Goal: Information Seeking & Learning: Find specific page/section

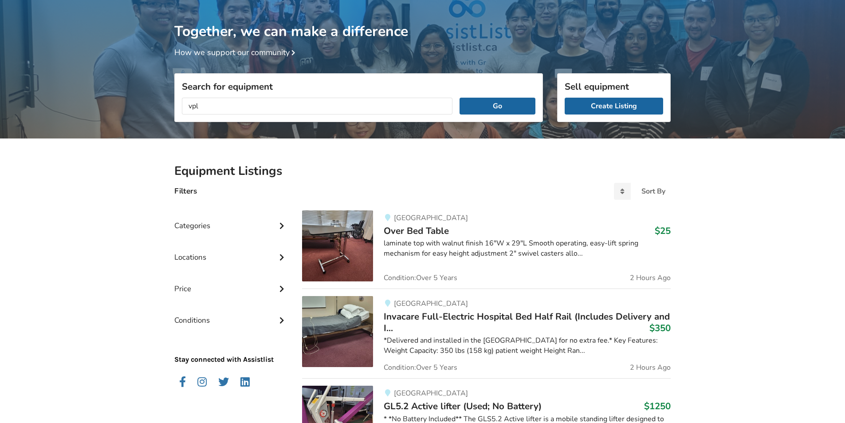
type input "vpl"
click at [460, 98] on button "Go" at bounding box center [498, 106] width 76 height 17
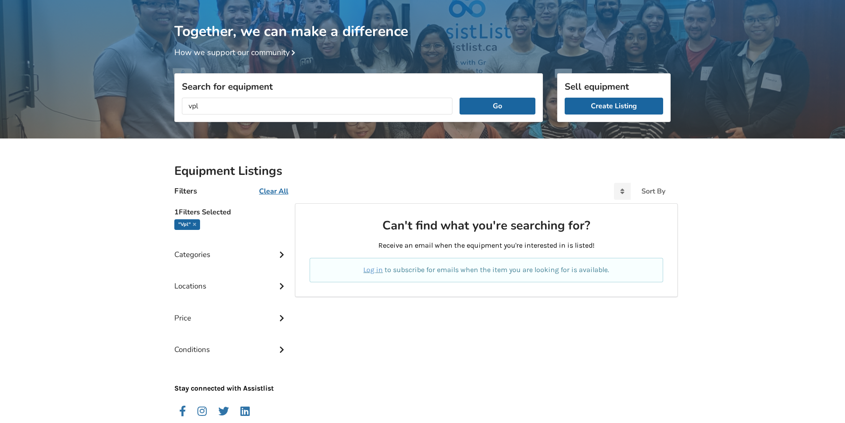
drag, startPoint x: 250, startPoint y: 103, endPoint x: 41, endPoint y: 101, distance: 209.0
click at [41, 101] on div "Together, we can make a difference How we support our community Search for equi…" at bounding box center [422, 224] width 845 height 449
click at [460, 98] on button "Go" at bounding box center [498, 106] width 76 height 17
click at [498, 102] on button "Go" at bounding box center [498, 106] width 76 height 17
drag, startPoint x: 296, startPoint y: 108, endPoint x: -44, endPoint y: 102, distance: 340.3
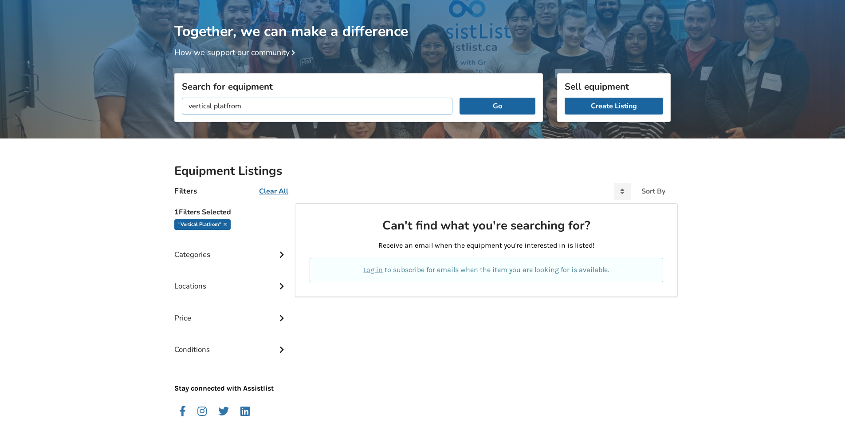
click at [0, 102] on html "Listings Blog Resources Our Partners About Us About AssistList Our Story Our Te…" at bounding box center [422, 164] width 845 height 423
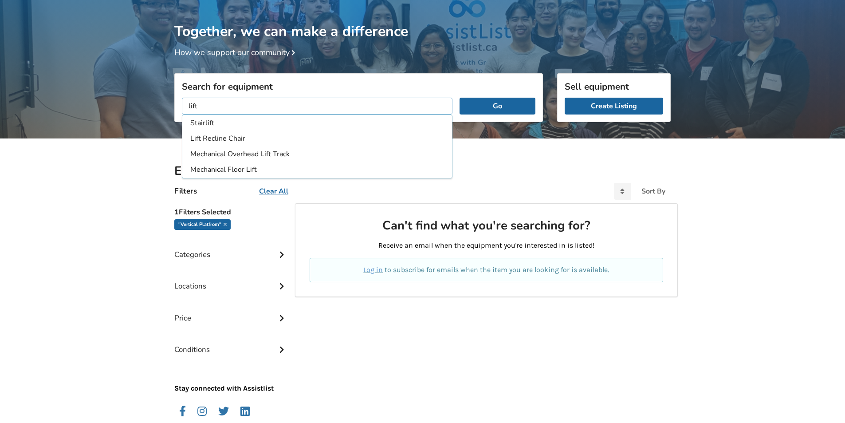
type input "lift"
click at [460, 98] on button "Go" at bounding box center [498, 106] width 76 height 17
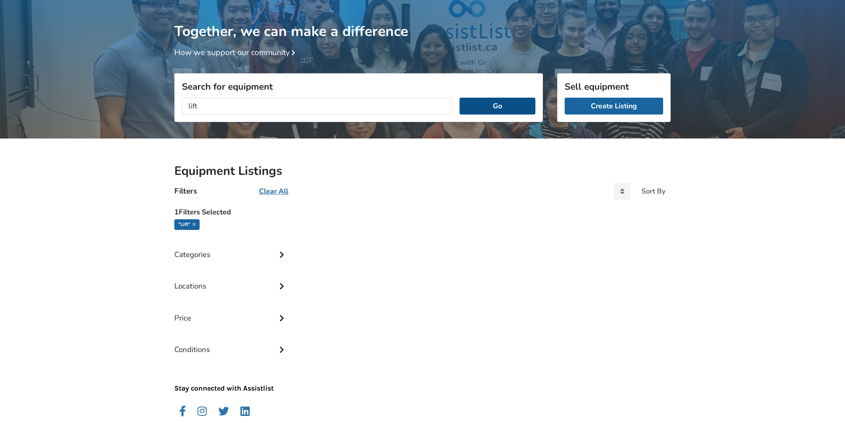
click at [507, 101] on button "Go" at bounding box center [498, 106] width 76 height 17
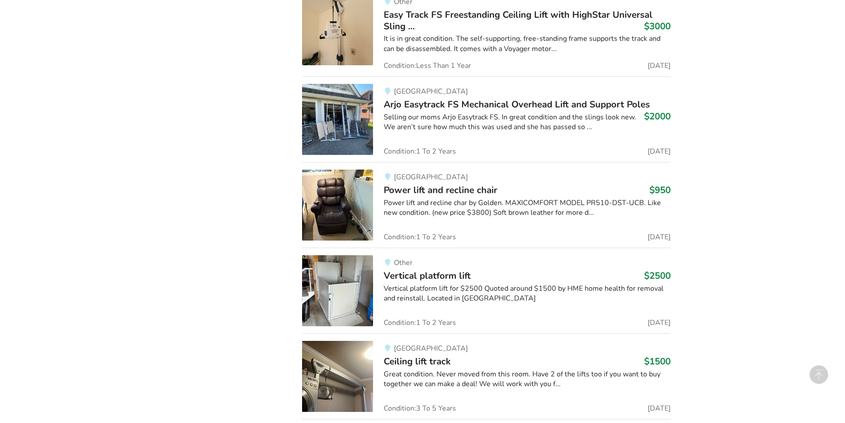
scroll to position [927, 0]
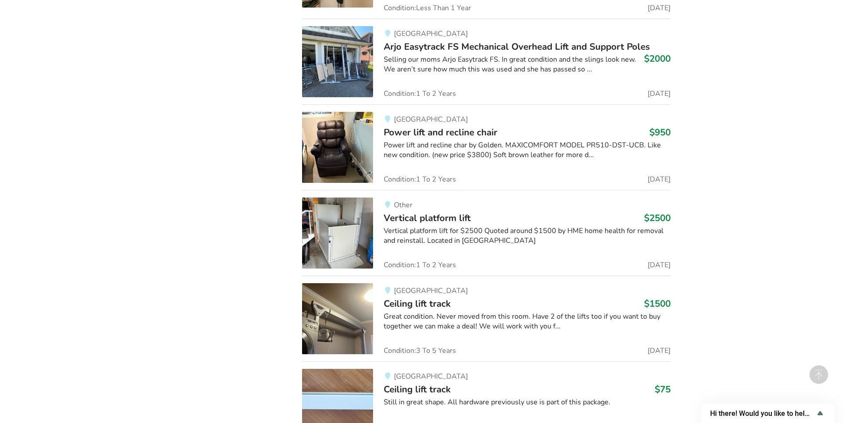
click at [341, 257] on img at bounding box center [337, 232] width 71 height 71
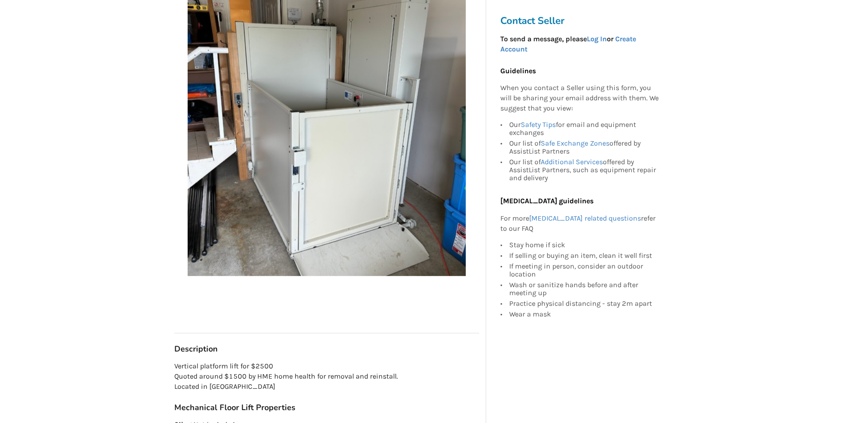
scroll to position [89, 0]
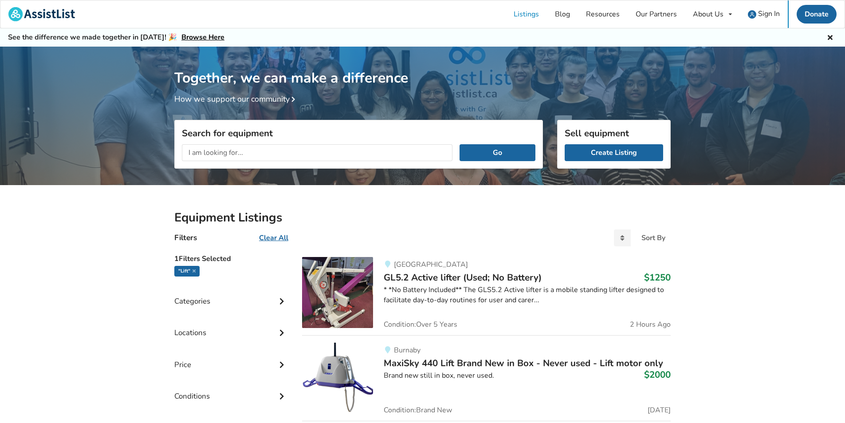
click at [518, 218] on h2 "Equipment Listings" at bounding box center [422, 218] width 496 height 16
